Goal: Navigation & Orientation: Find specific page/section

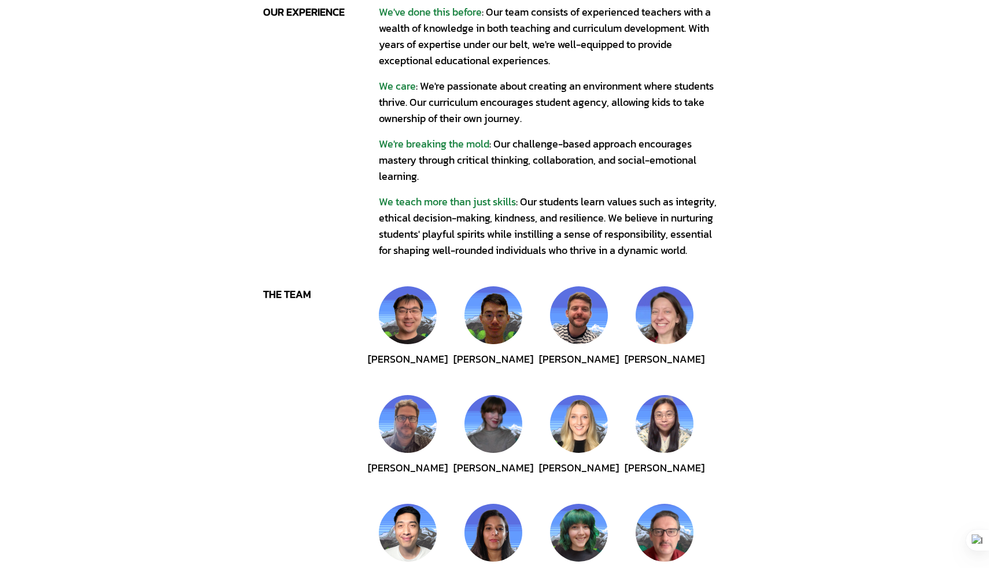
scroll to position [290, 0]
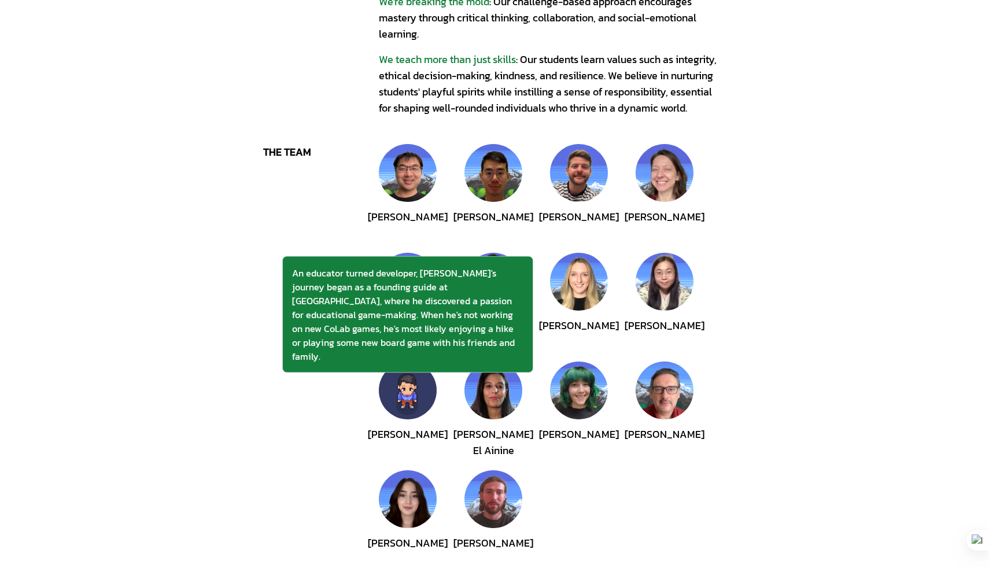
click at [409, 386] on img at bounding box center [408, 391] width 58 height 58
click at [406, 393] on img at bounding box center [408, 391] width 58 height 58
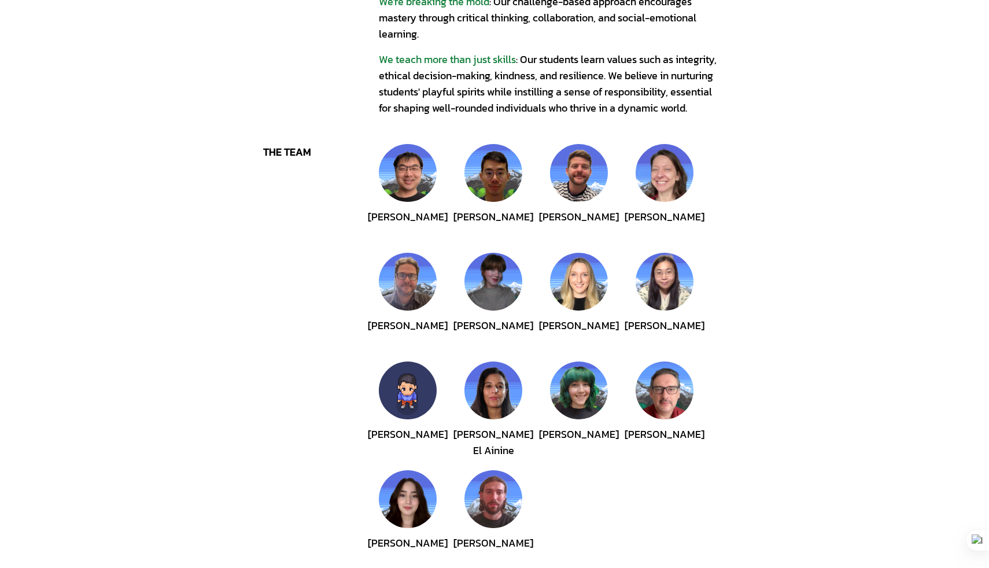
click at [406, 393] on img at bounding box center [408, 391] width 58 height 58
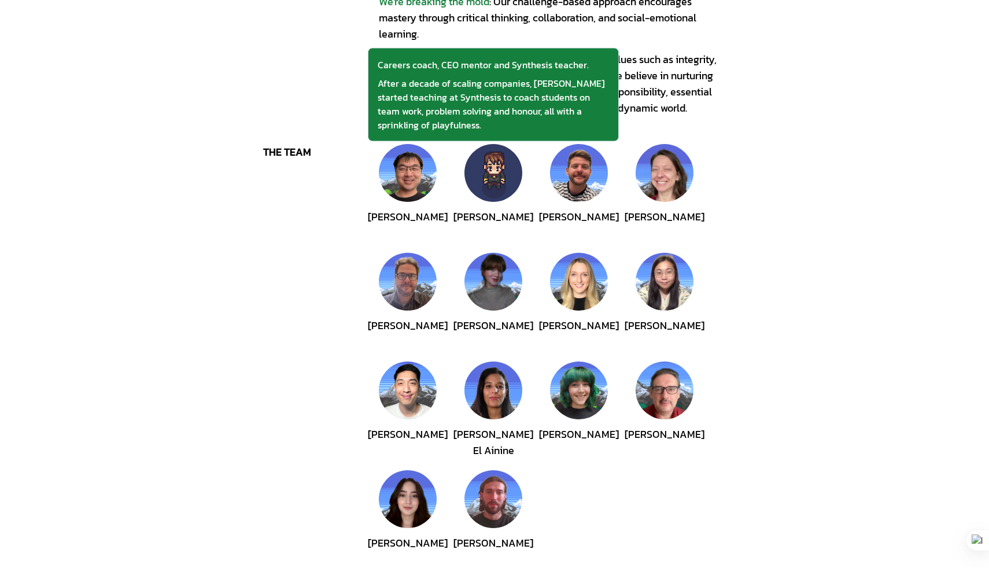
click at [488, 192] on img at bounding box center [494, 173] width 58 height 58
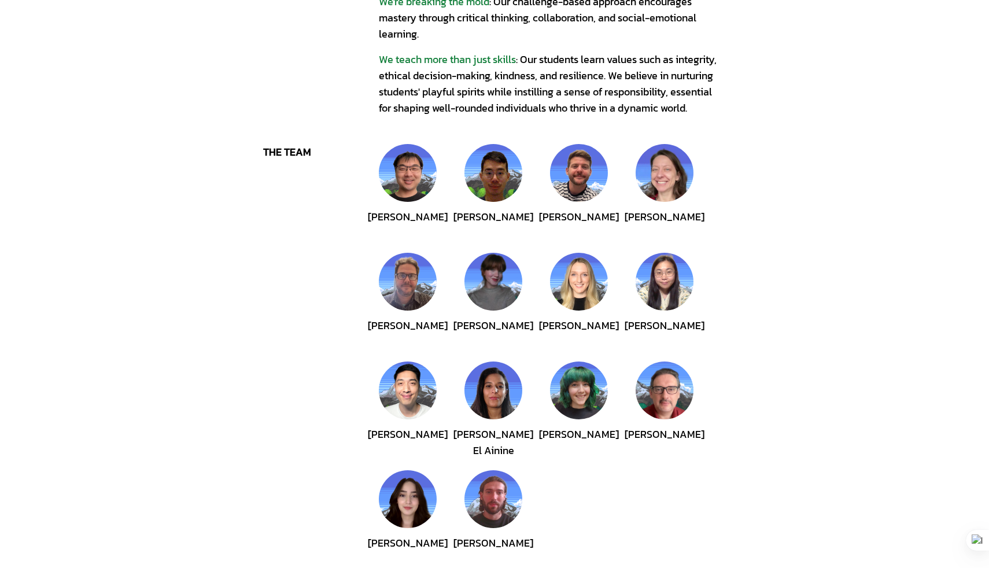
click at [330, 387] on div "the team" at bounding box center [321, 357] width 116 height 426
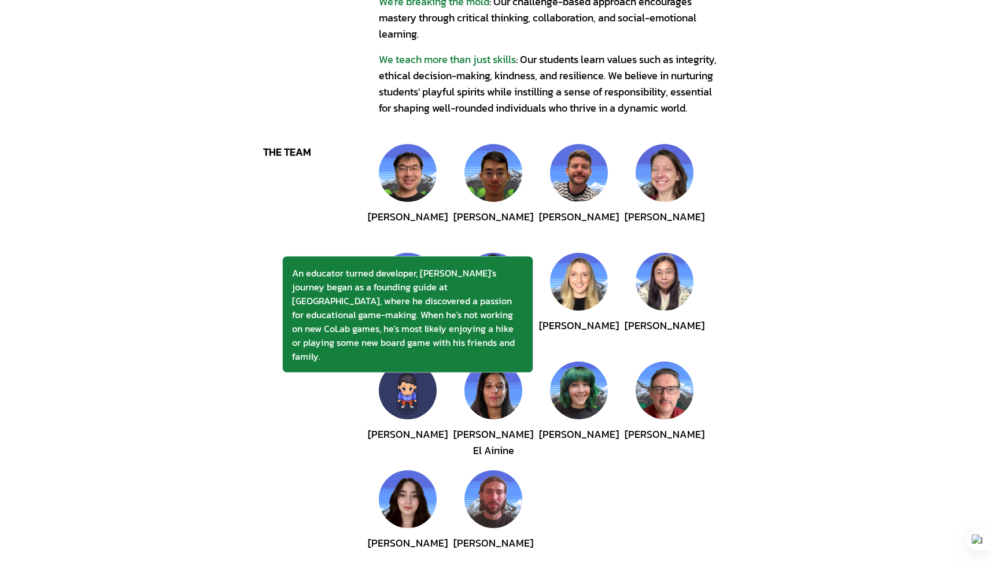
scroll to position [367, 0]
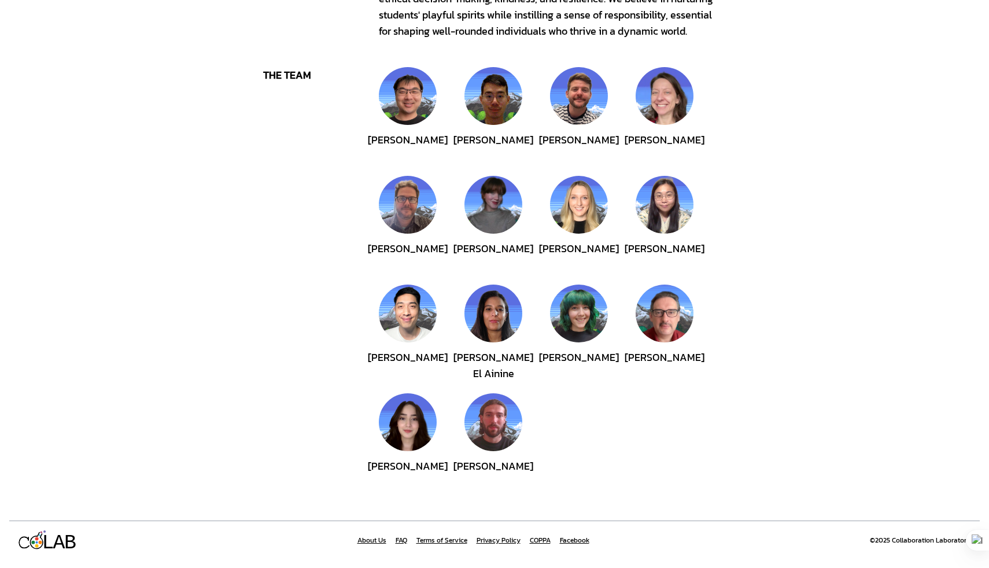
click at [487, 434] on img at bounding box center [494, 422] width 58 height 58
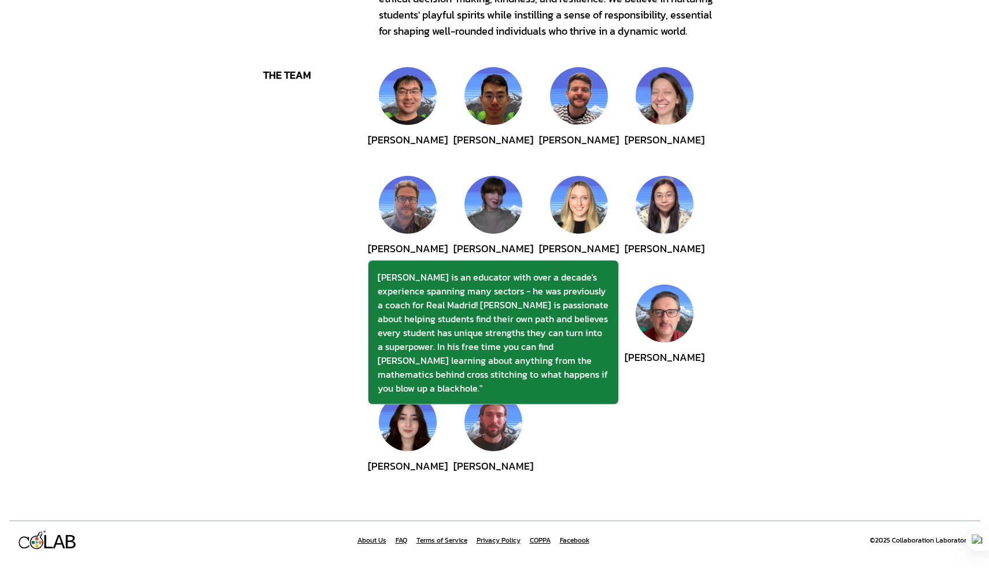
click at [487, 434] on img at bounding box center [494, 422] width 58 height 58
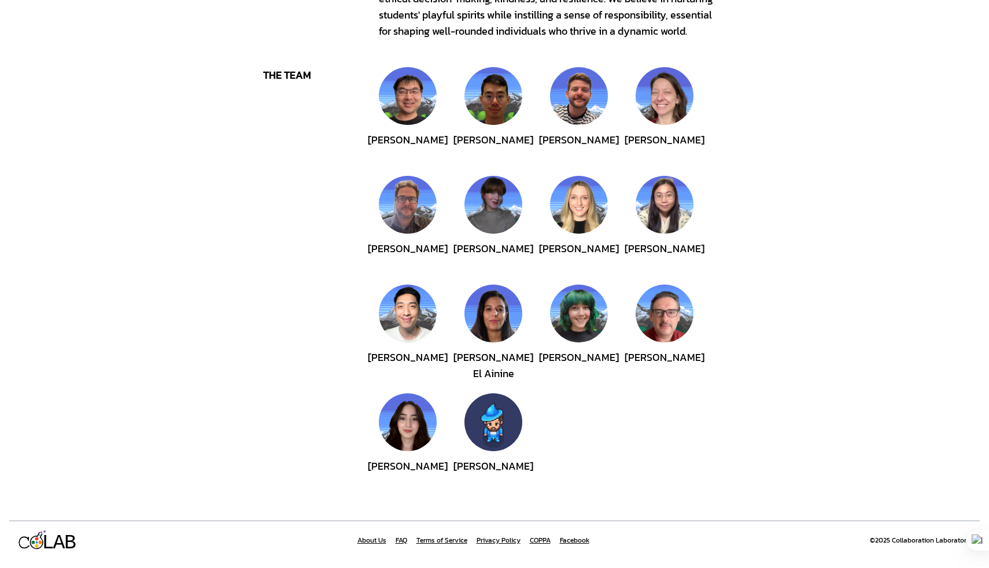
click at [487, 434] on img at bounding box center [494, 422] width 58 height 58
click at [729, 214] on div "L L A A B B About Us our experience We've done this before : Our team consists …" at bounding box center [494, 101] width 989 height 936
click at [869, 199] on div "L L A A B B About Us our experience We've done this before : Our team consists …" at bounding box center [494, 101] width 989 height 936
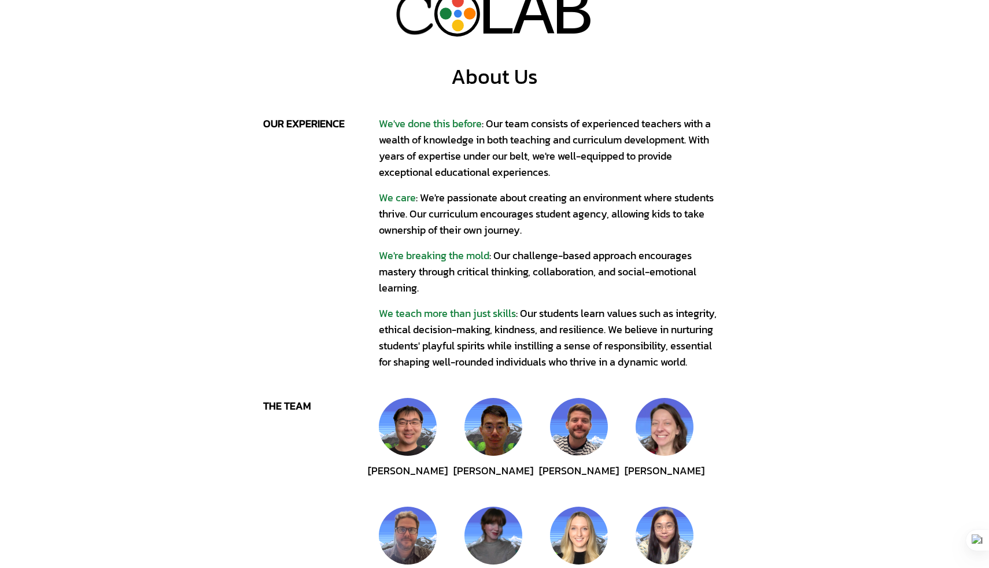
scroll to position [0, 0]
